Goal: Information Seeking & Learning: Learn about a topic

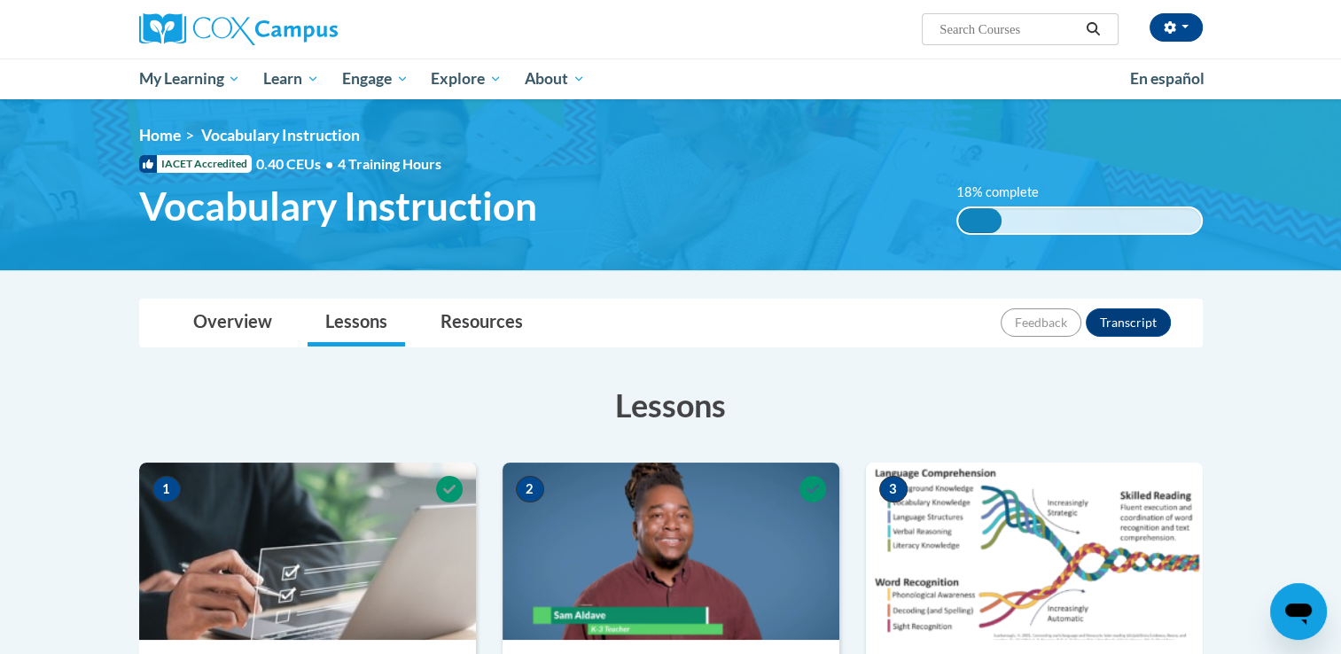
click at [968, 577] on img at bounding box center [1034, 551] width 337 height 177
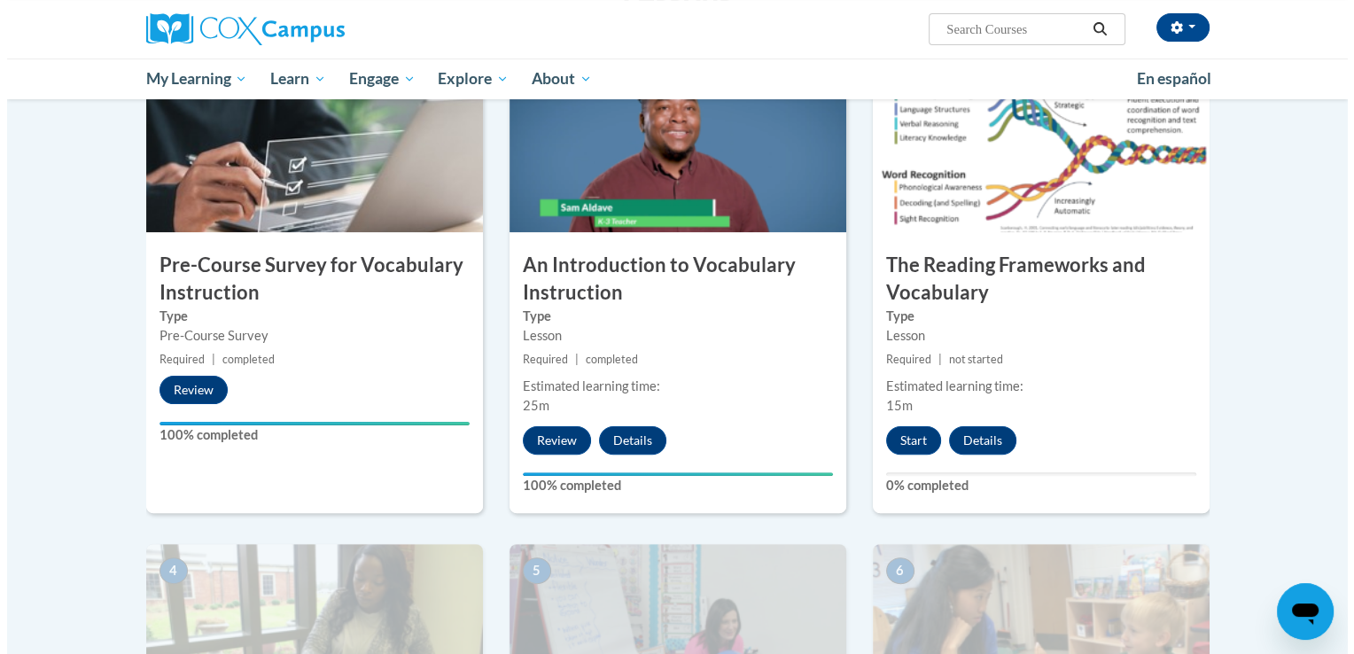
scroll to position [401, 0]
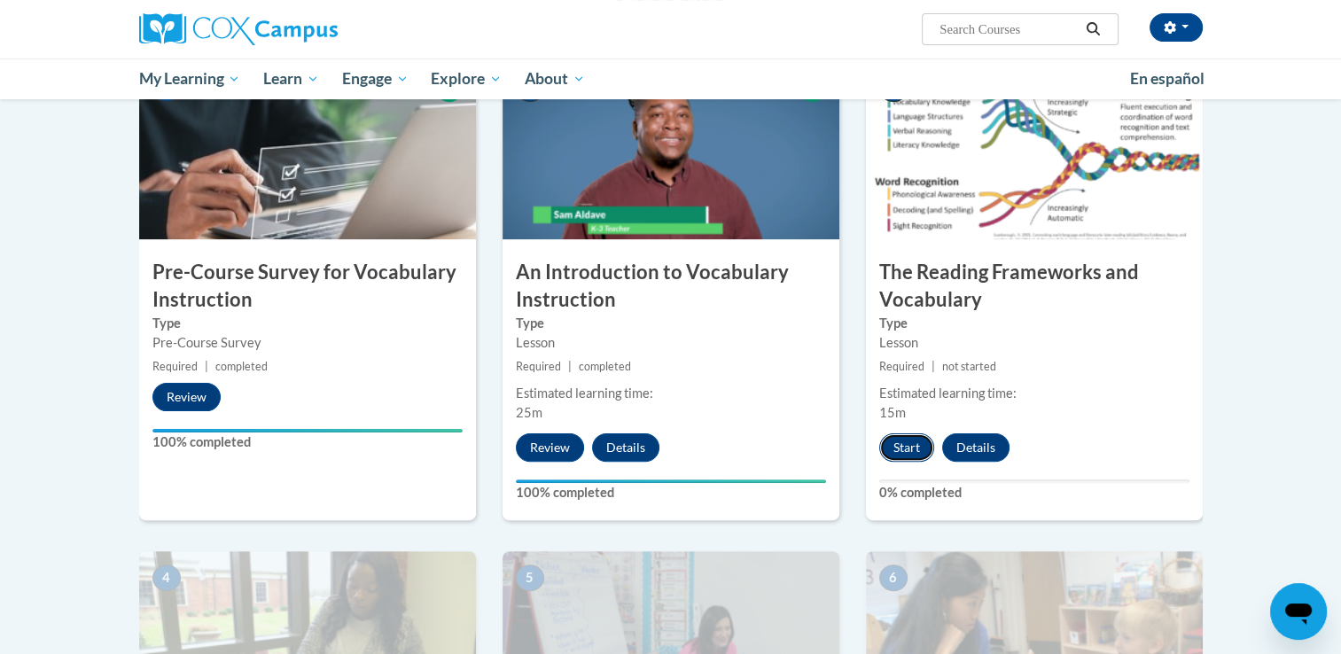
click at [897, 441] on button "Start" at bounding box center [906, 447] width 55 height 28
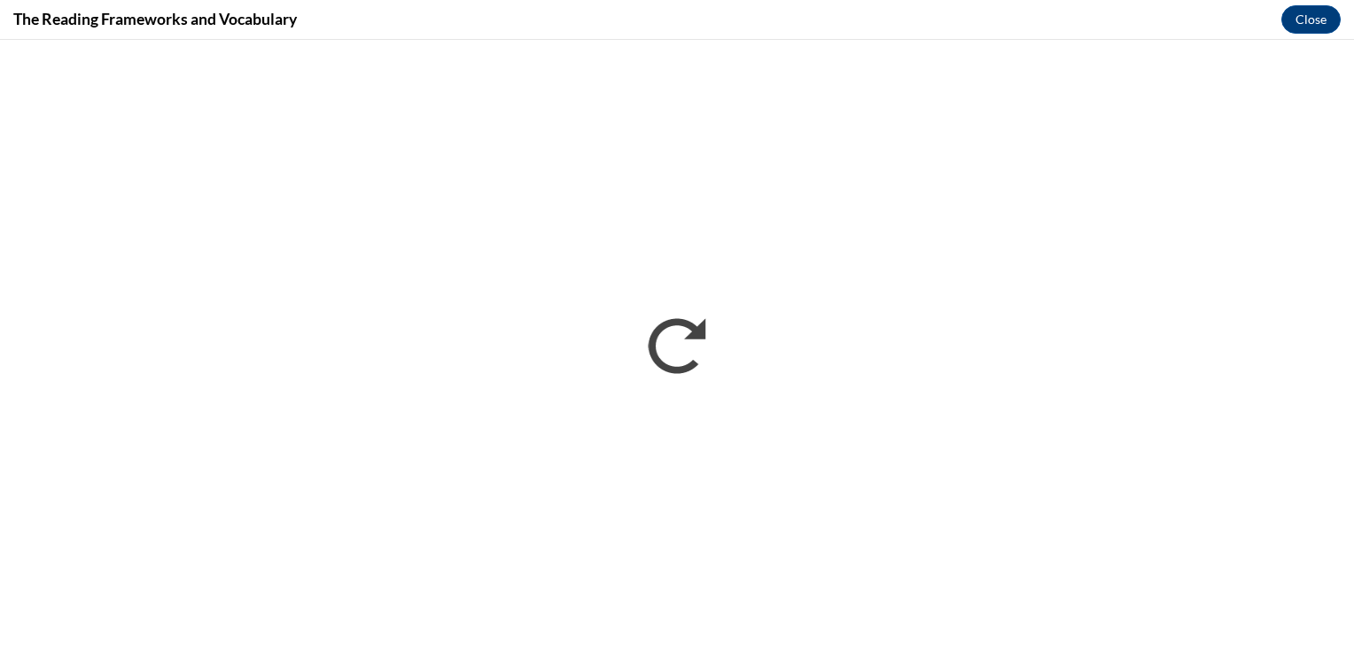
scroll to position [0, 0]
